Goal: Check status: Check status

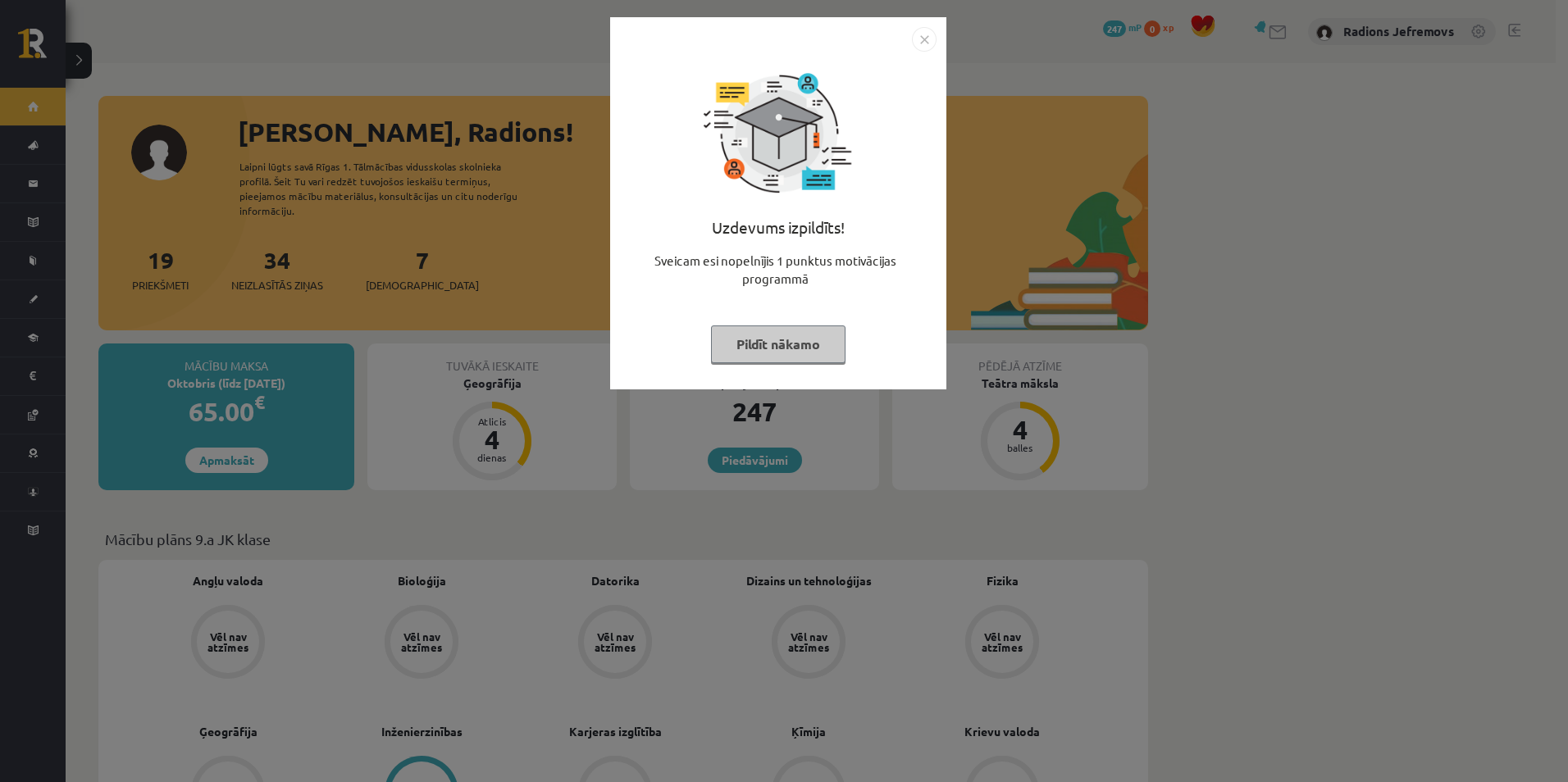
click at [767, 328] on button "Pildīt nākamo" at bounding box center [779, 344] width 135 height 38
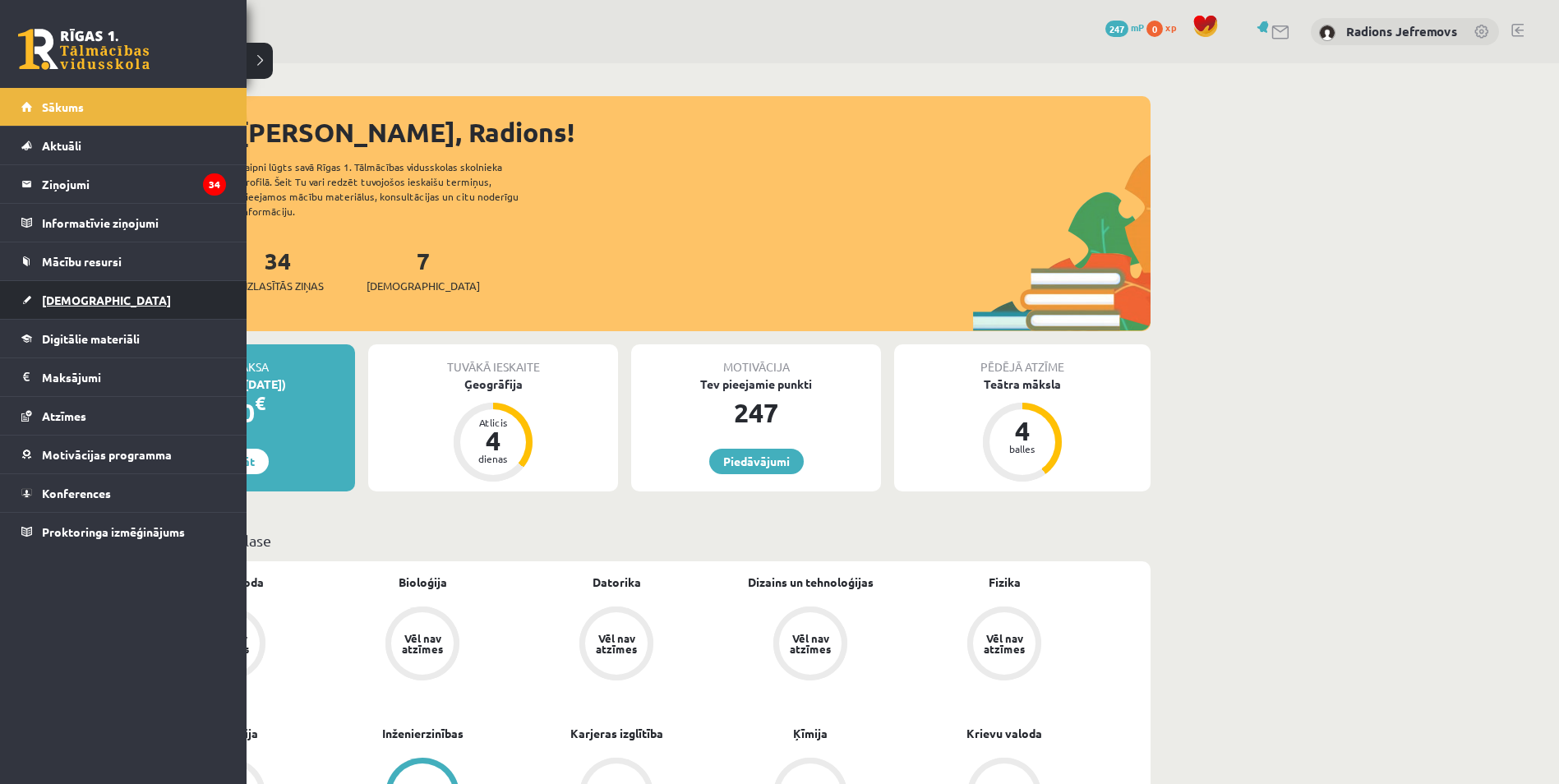
click at [61, 298] on span "[DEMOGRAPHIC_DATA]" at bounding box center [106, 300] width 129 height 14
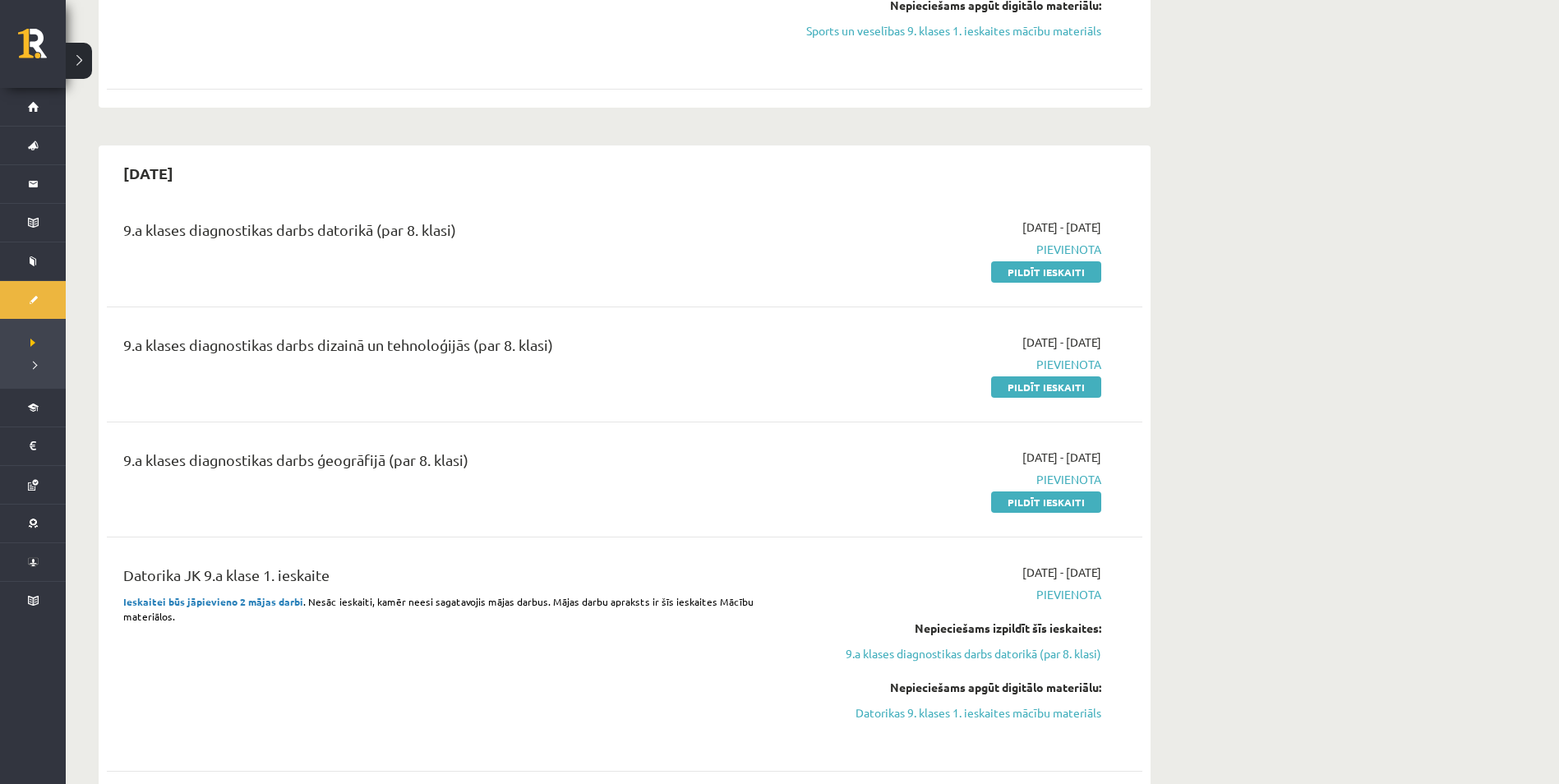
scroll to position [1726, 0]
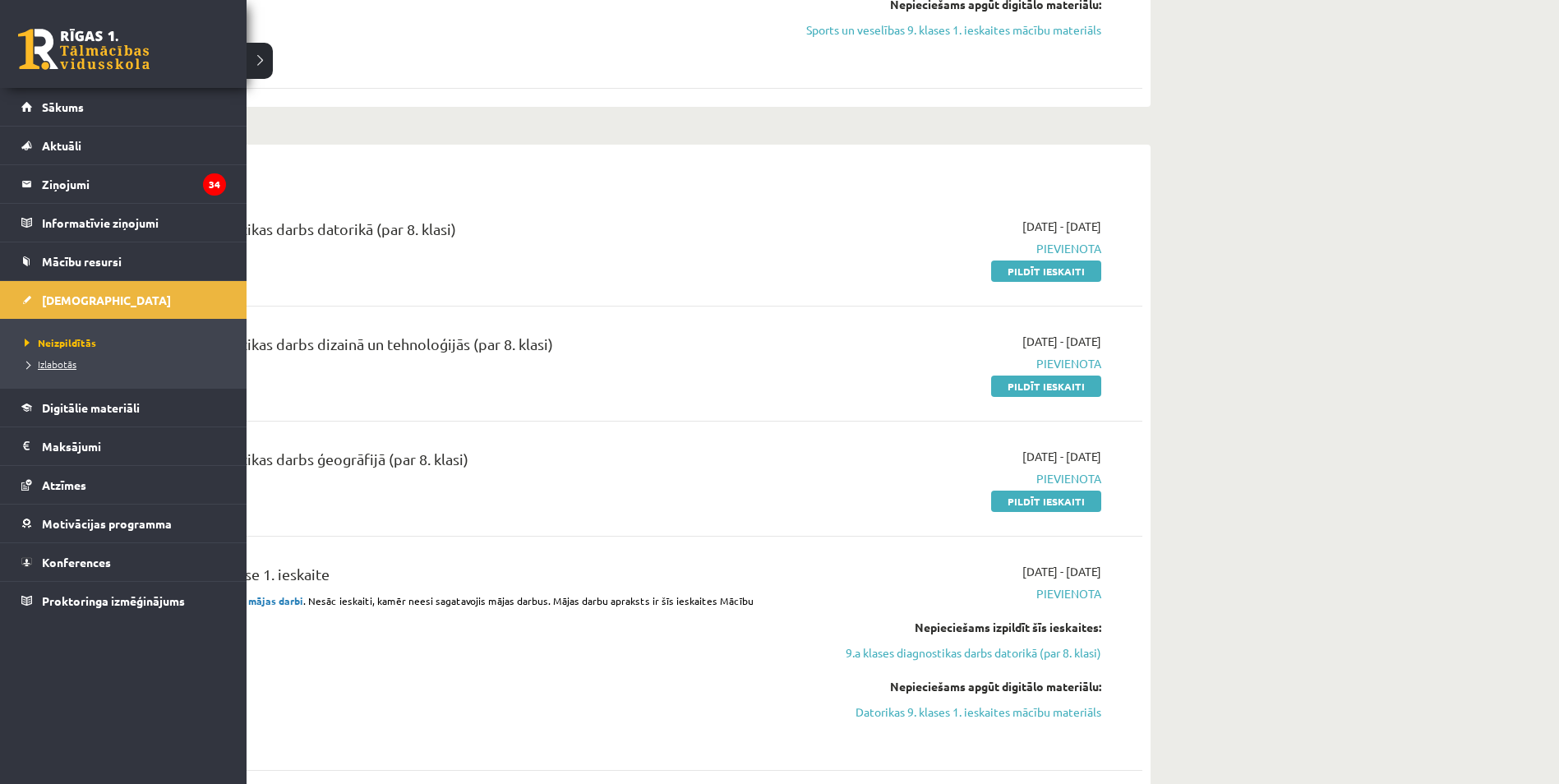
click at [51, 368] on span "Izlabotās" at bounding box center [49, 364] width 56 height 14
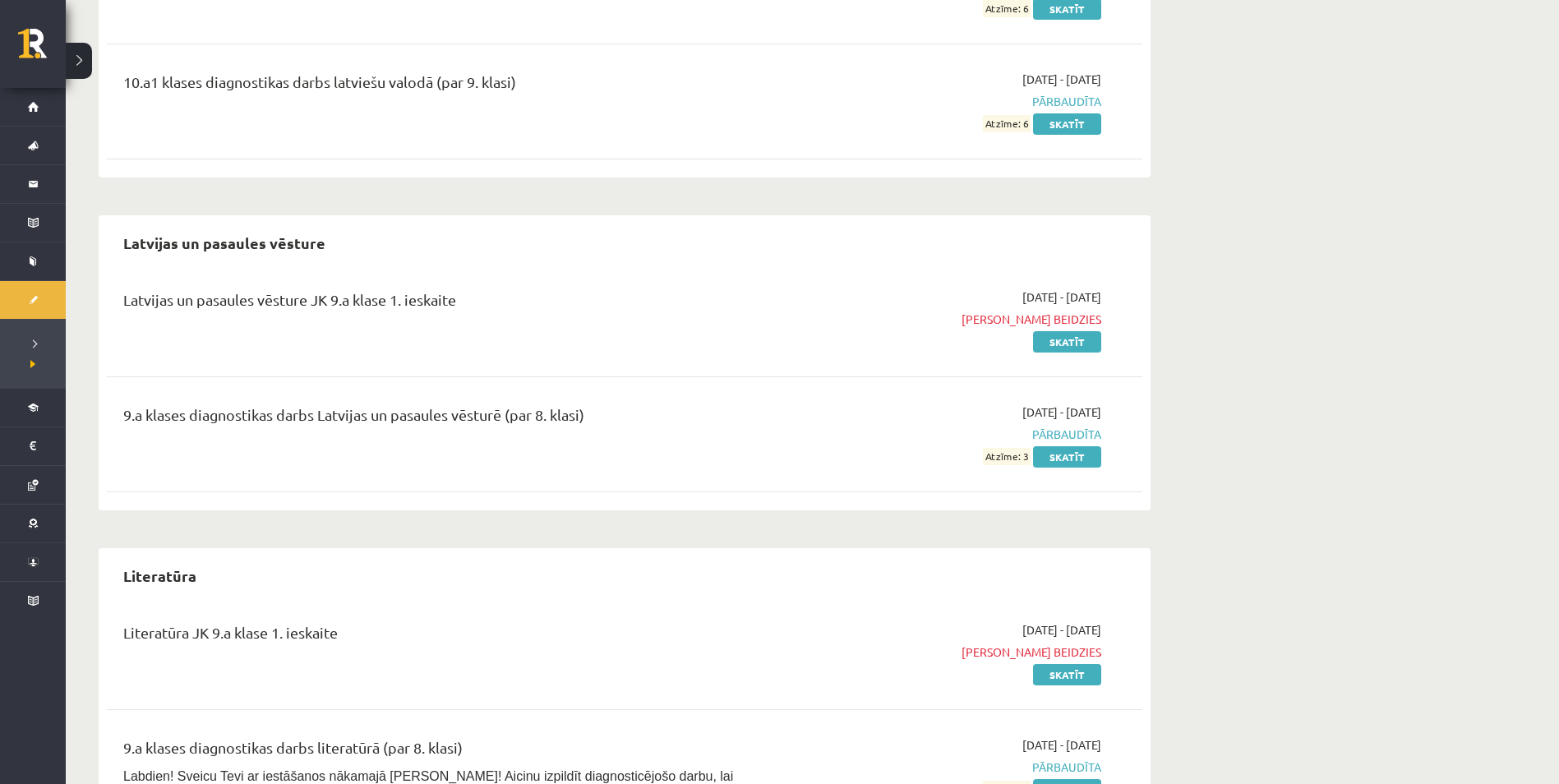
scroll to position [1644, 0]
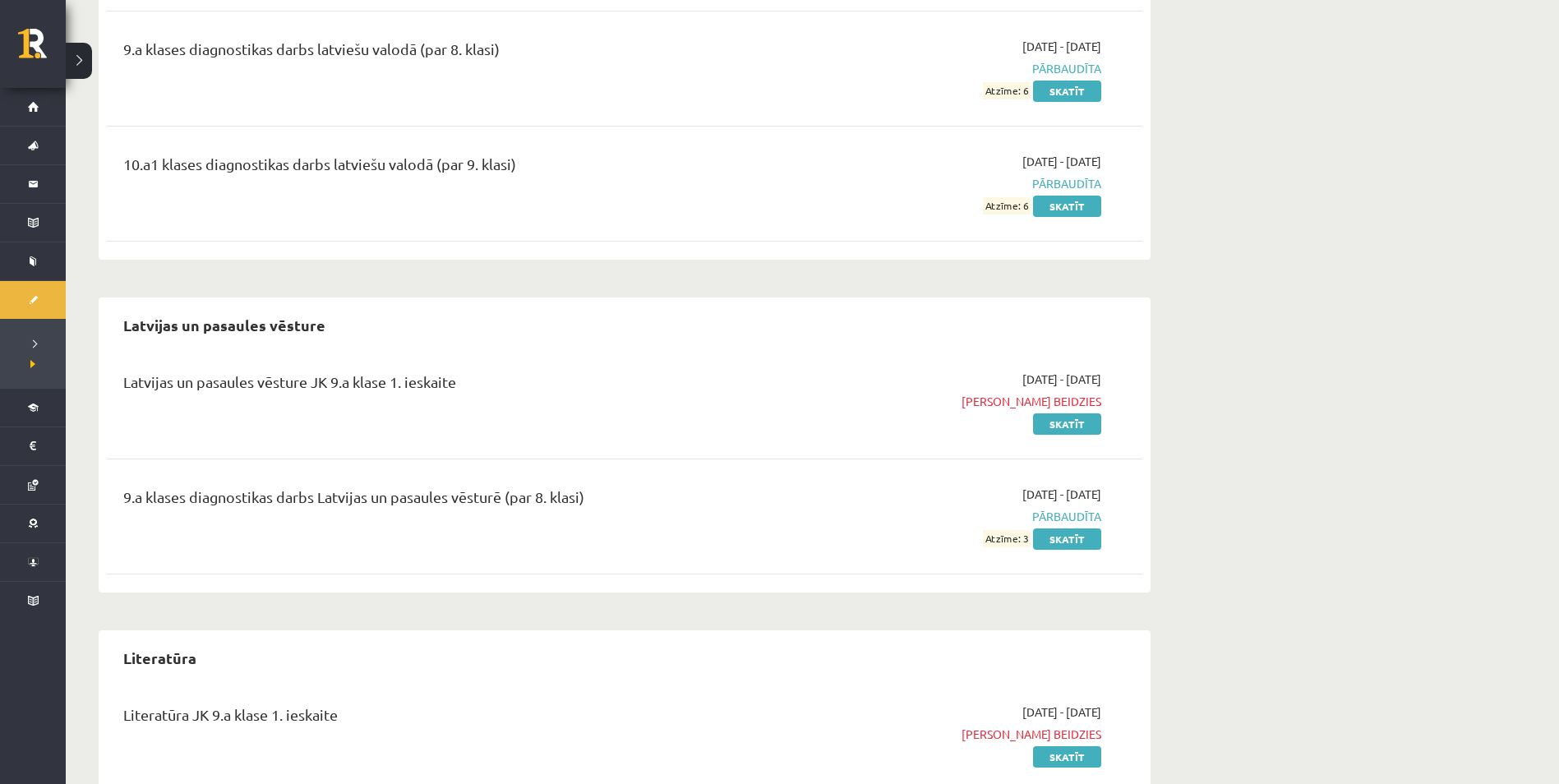
click at [1046, 513] on span "Pārbaudīta" at bounding box center [946, 516] width 310 height 17
click at [1053, 536] on link "Skatīt" at bounding box center [1068, 539] width 68 height 22
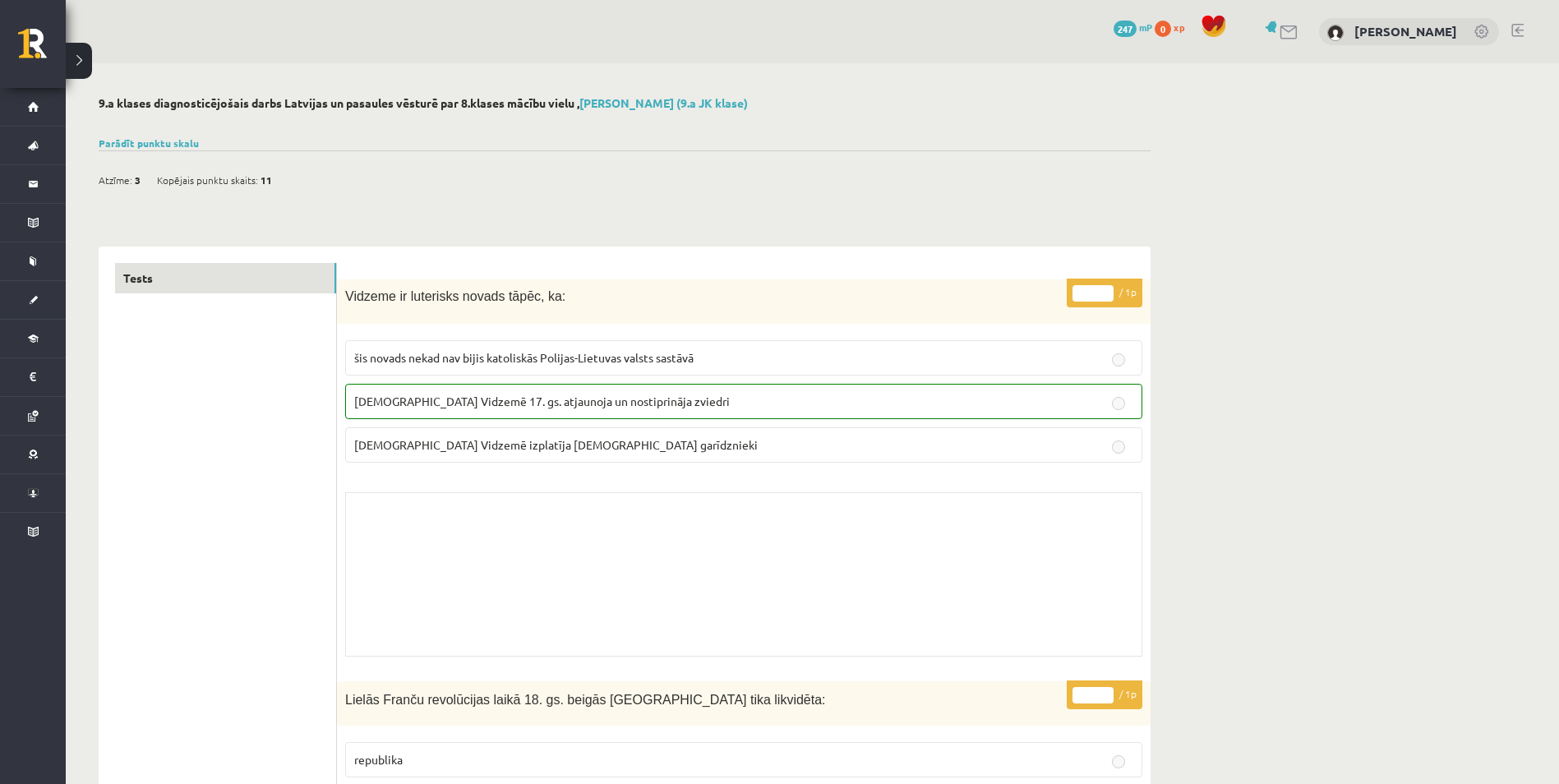
click at [987, 416] on label "[DEMOGRAPHIC_DATA] Vidzemē 17. gs. atjaunoja un nostiprināja zviedri" at bounding box center [743, 401] width 798 height 35
click at [167, 143] on link "Parādīt punktu skalu" at bounding box center [149, 143] width 100 height 14
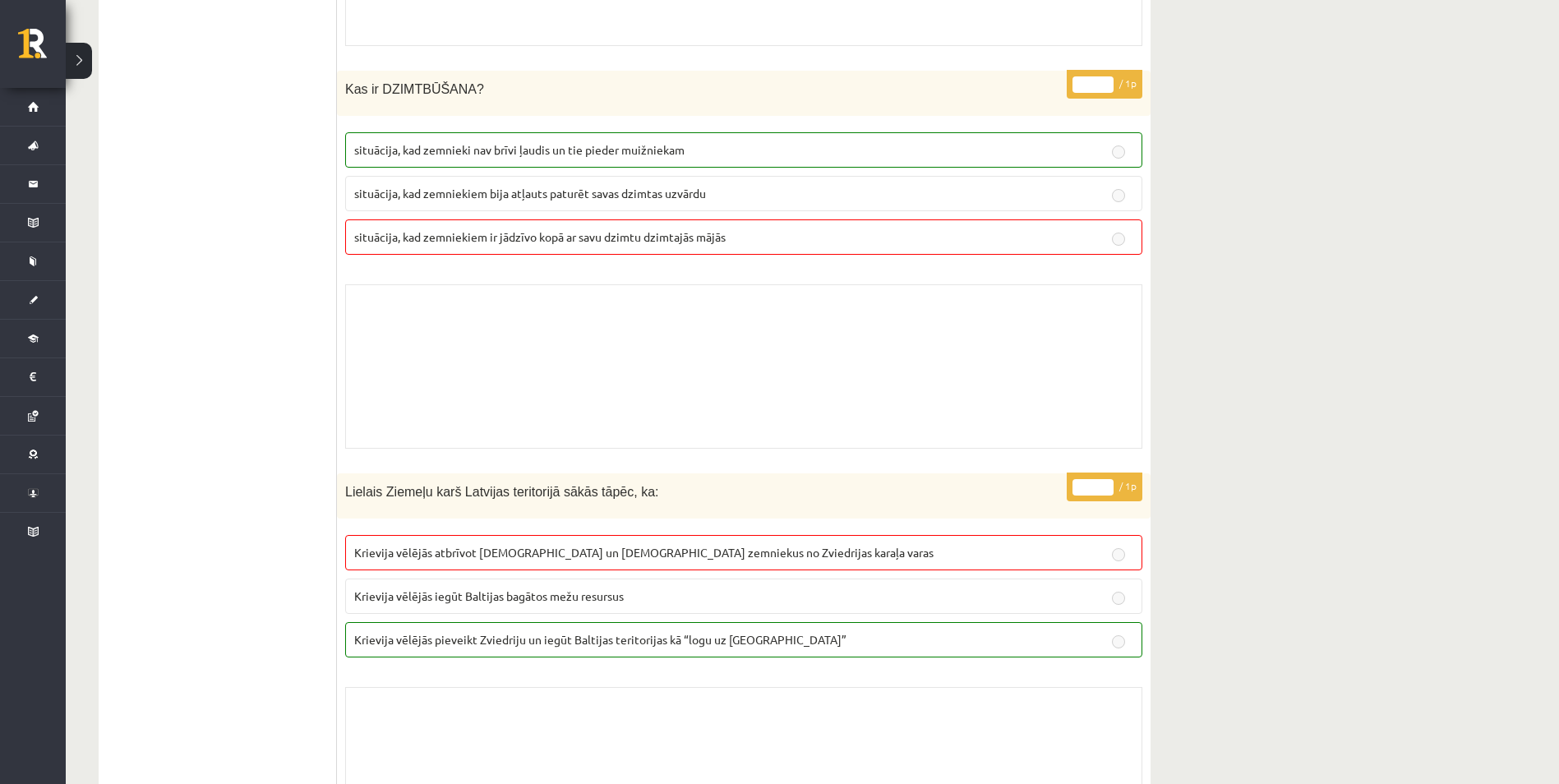
scroll to position [12017, 0]
